Goal: Download file/media

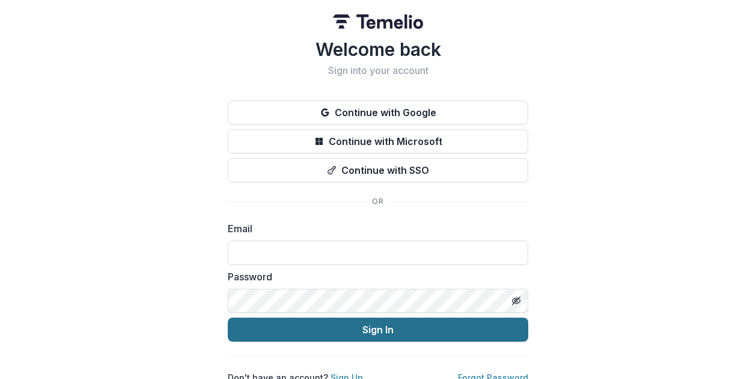
type input "**********"
click at [374, 333] on button "Sign In" at bounding box center [378, 329] width 300 height 24
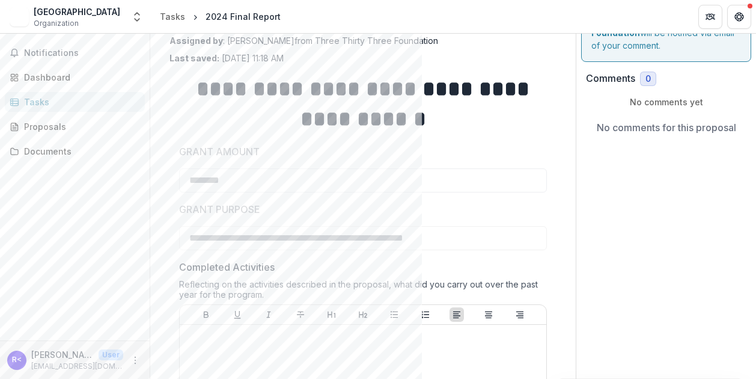
scroll to position [120, 0]
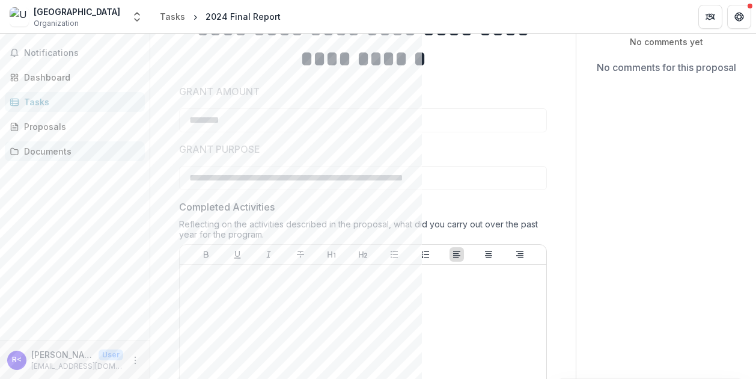
click at [53, 150] on div "Documents" at bounding box center [79, 151] width 111 height 13
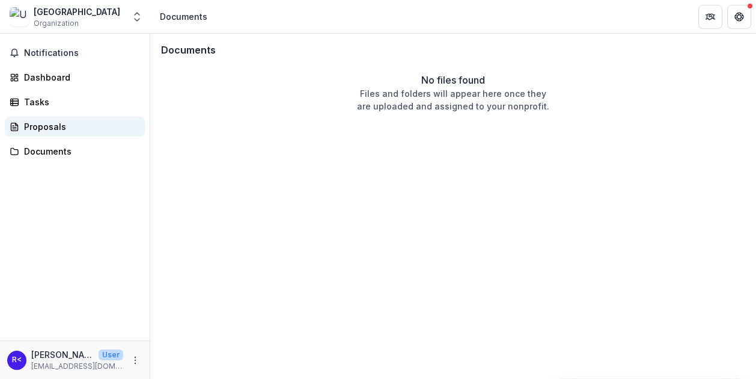
click at [50, 121] on div "Proposals" at bounding box center [79, 126] width 111 height 13
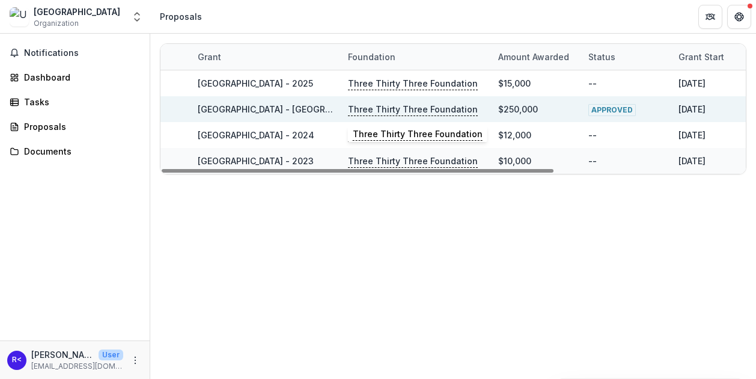
click at [413, 110] on p "Three Thirty Three Foundation" at bounding box center [413, 109] width 130 height 13
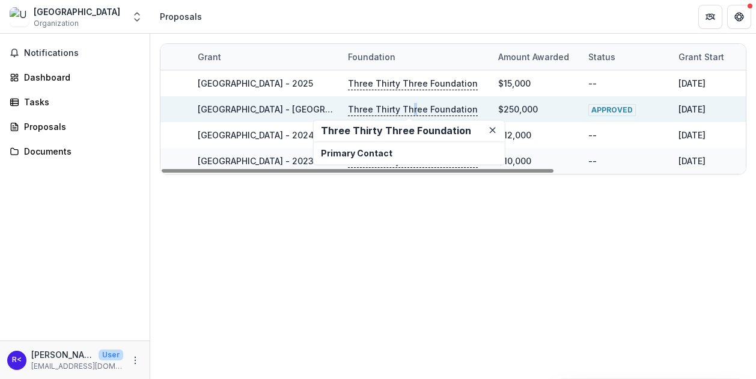
click at [412, 105] on p "Three Thirty Three Foundation" at bounding box center [413, 109] width 130 height 13
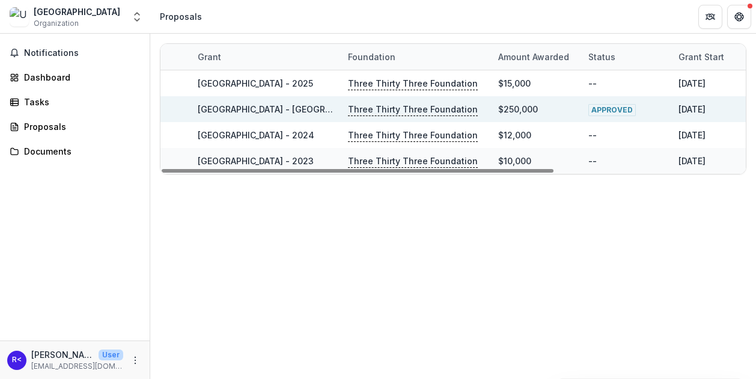
drag, startPoint x: 412, startPoint y: 105, endPoint x: 391, endPoint y: 107, distance: 20.6
click at [392, 107] on p "Three Thirty Three Foundation" at bounding box center [413, 109] width 130 height 13
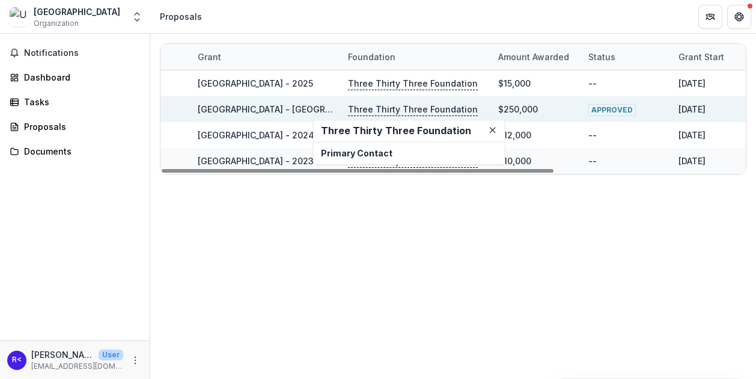
click at [273, 109] on link "Upper Valley Haven - Capital - 2024" at bounding box center [303, 109] width 211 height 10
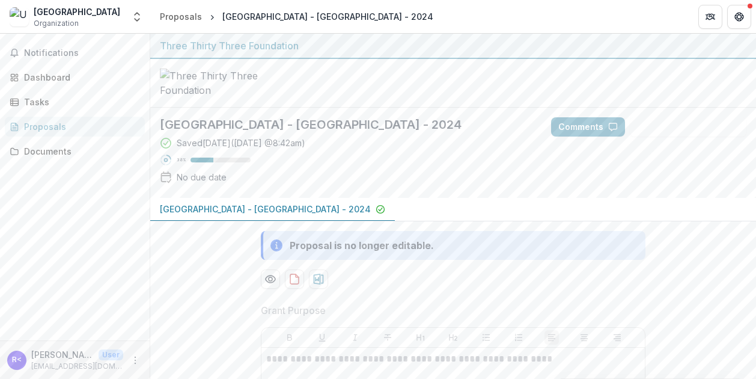
click at [264, 215] on p "Upper Valley Haven - Capital - 2024" at bounding box center [265, 209] width 211 height 13
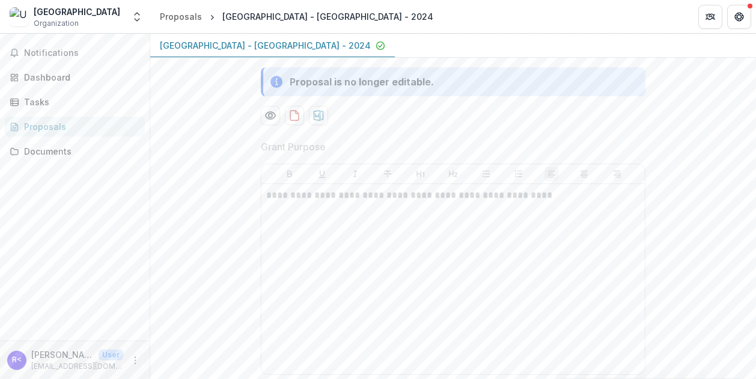
scroll to position [180, 0]
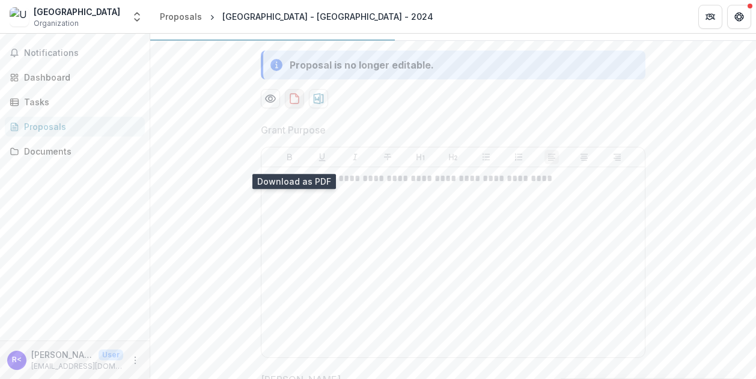
click at [292, 105] on icon "download-proposal" at bounding box center [294, 99] width 12 height 12
click at [264, 105] on icon "Preview 494fb57e-948f-42cc-89cc-03e7eaff0e84-0.pdf" at bounding box center [270, 99] width 12 height 12
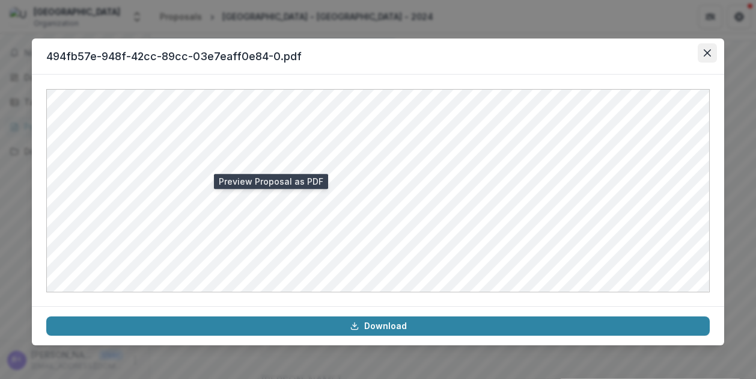
click at [708, 55] on icon "Close" at bounding box center [707, 52] width 7 height 7
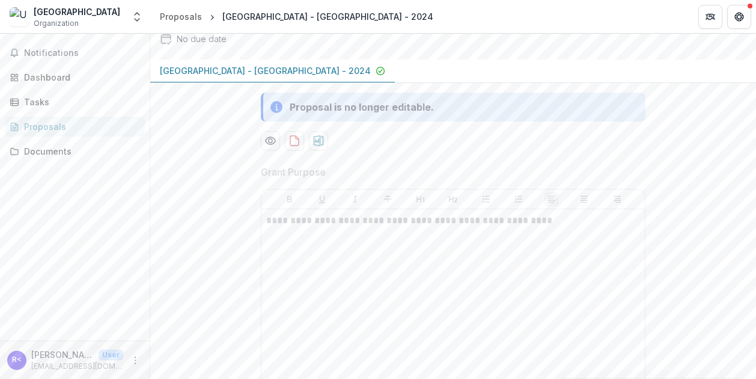
scroll to position [120, 0]
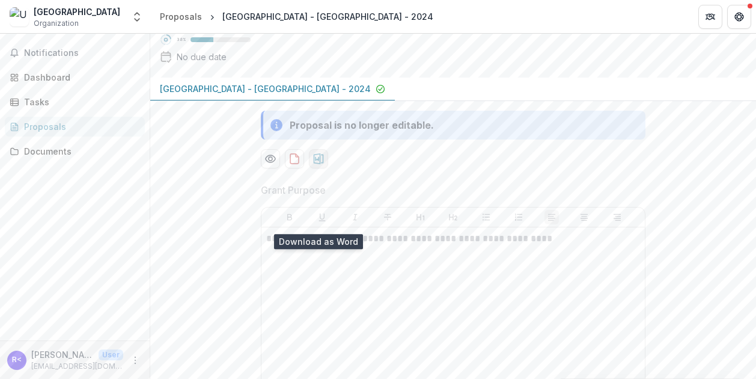
click at [320, 165] on icon "download-proposal" at bounding box center [319, 159] width 12 height 12
click at [742, 78] on div "Upper Valley Haven - Capital - 2024 Saved 15 days ago ( September 30, 2025 @ 8:…" at bounding box center [453, 32] width 606 height 90
click at [40, 80] on div "Dashboard" at bounding box center [79, 77] width 111 height 13
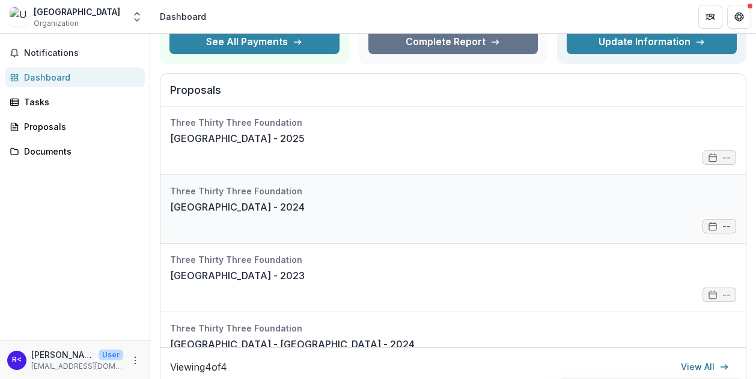
click at [305, 204] on link "Upper Valley Haven - 2024" at bounding box center [237, 207] width 135 height 14
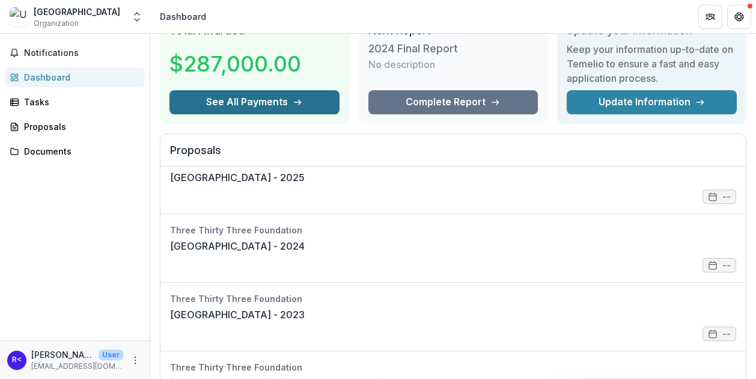
scroll to position [32, 0]
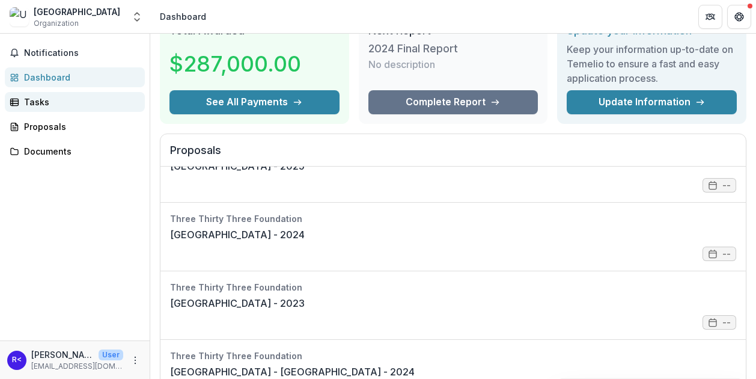
click at [46, 105] on div "Tasks" at bounding box center [79, 102] width 111 height 13
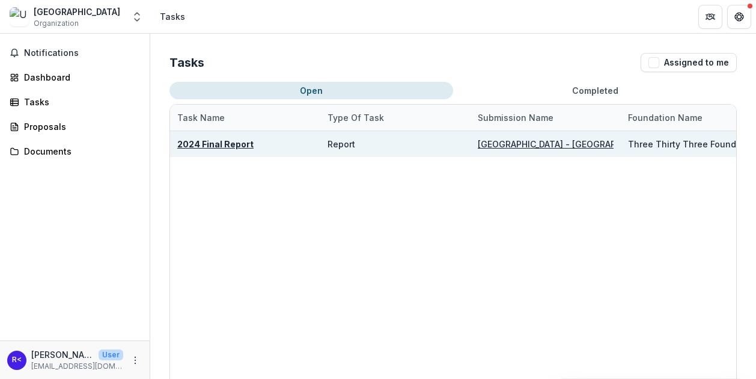
click at [537, 145] on u "Upper Valley Haven - Capital - 2024" at bounding box center [583, 144] width 211 height 10
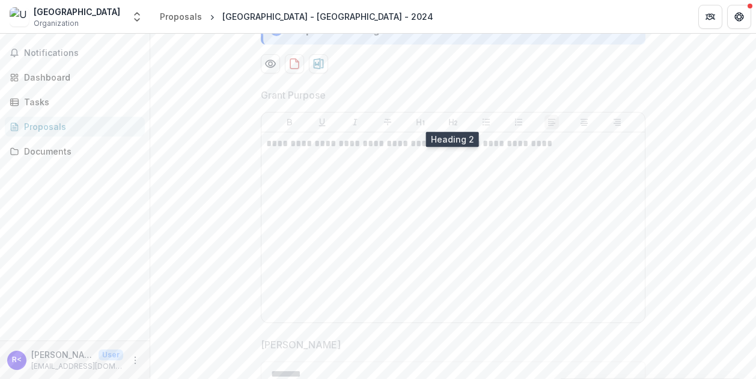
scroll to position [335, 0]
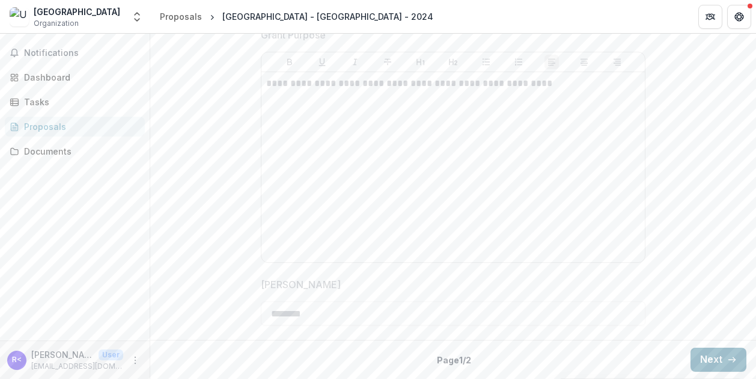
click at [717, 357] on button "Next" at bounding box center [719, 359] width 56 height 24
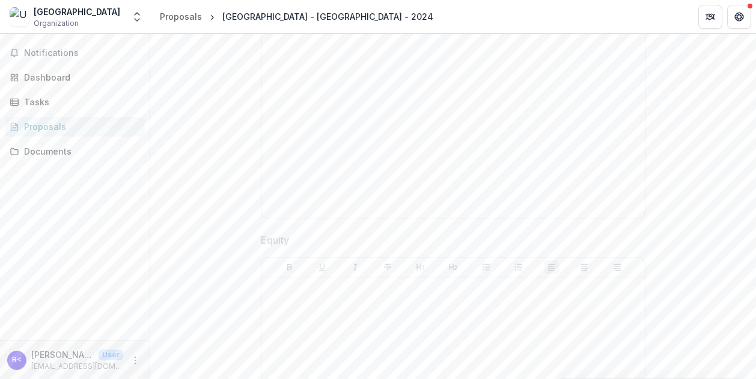
scroll to position [1957, 0]
